Goal: Transaction & Acquisition: Purchase product/service

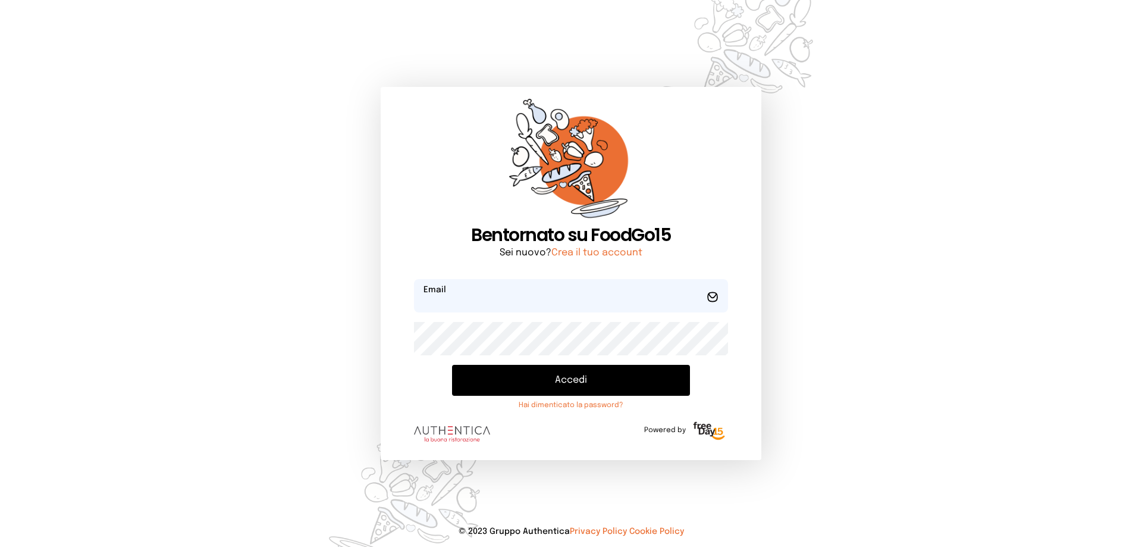
type input "**********"
click at [562, 374] on button "Accedi" at bounding box center [571, 380] width 238 height 31
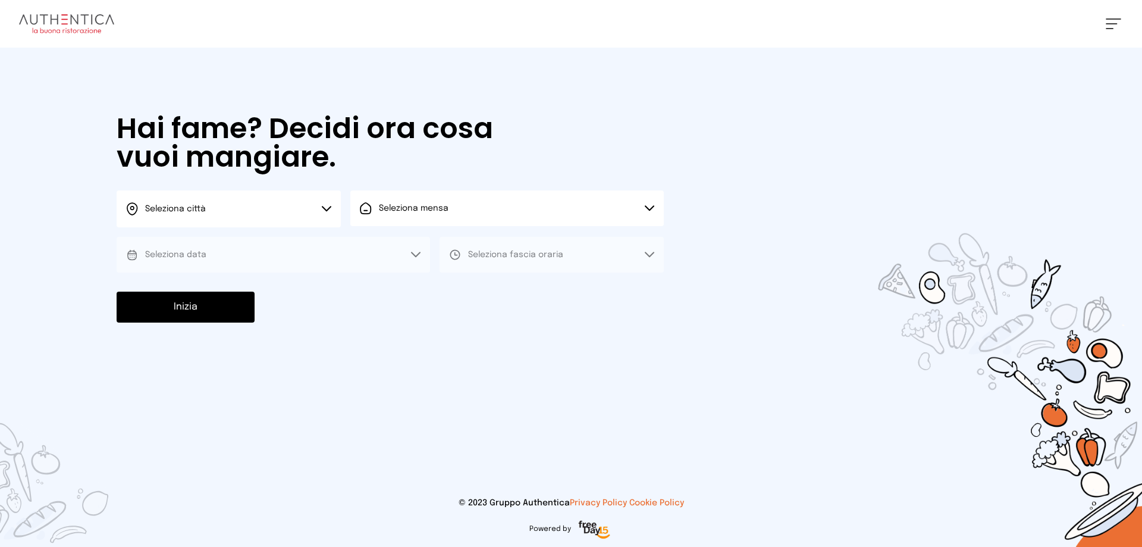
click at [199, 255] on span "Seleziona data" at bounding box center [175, 254] width 61 height 8
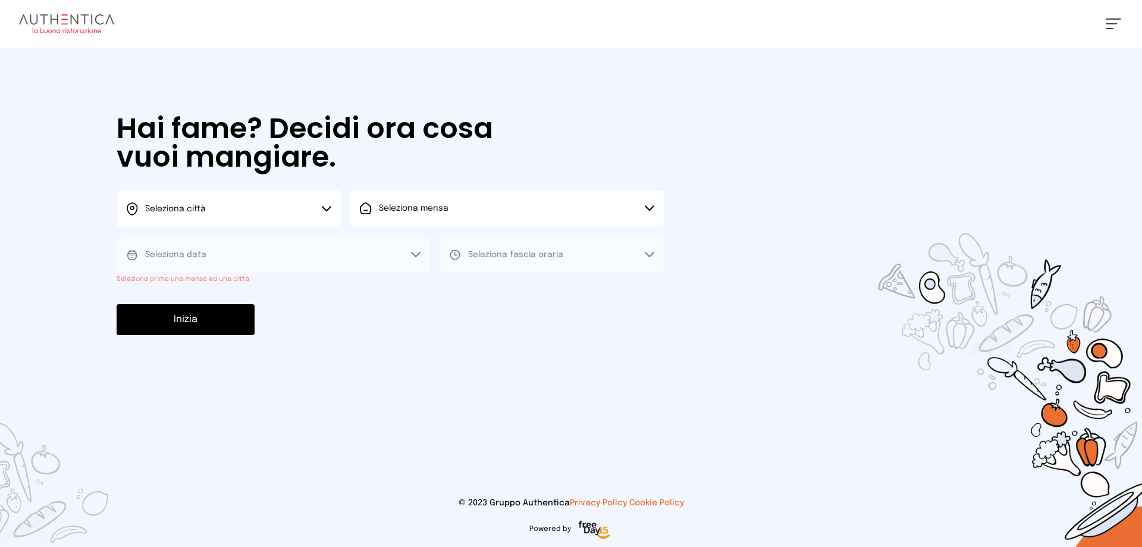
click at [347, 264] on button "Seleziona data" at bounding box center [274, 255] width 314 height 36
click at [415, 250] on button "Seleziona data" at bounding box center [274, 255] width 314 height 36
click at [435, 211] on span "Seleziona mensa" at bounding box center [414, 208] width 70 height 8
click at [326, 206] on div at bounding box center [571, 273] width 1142 height 547
click at [326, 206] on icon at bounding box center [327, 209] width 10 height 6
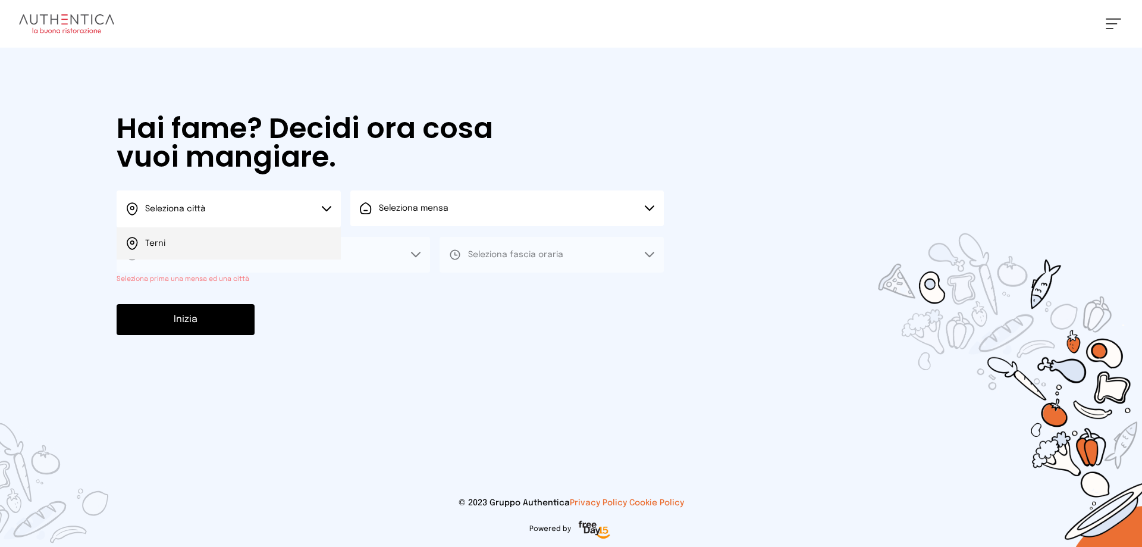
click at [264, 237] on li "Terni" at bounding box center [229, 243] width 224 height 32
click at [643, 206] on button "Seleziona mensa" at bounding box center [507, 208] width 314 height 36
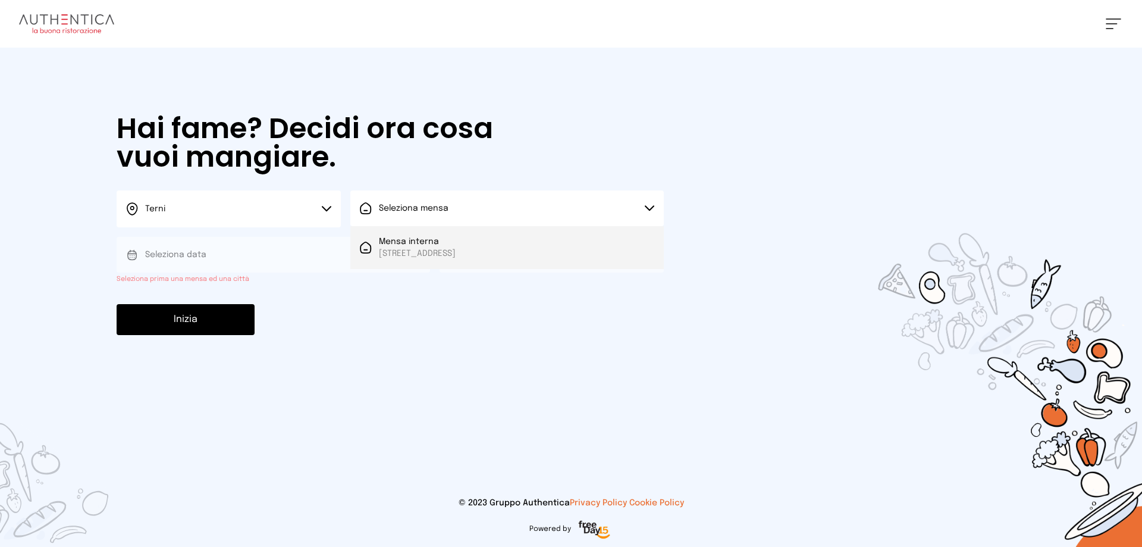
click at [456, 256] on span "[STREET_ADDRESS]" at bounding box center [417, 253] width 77 height 12
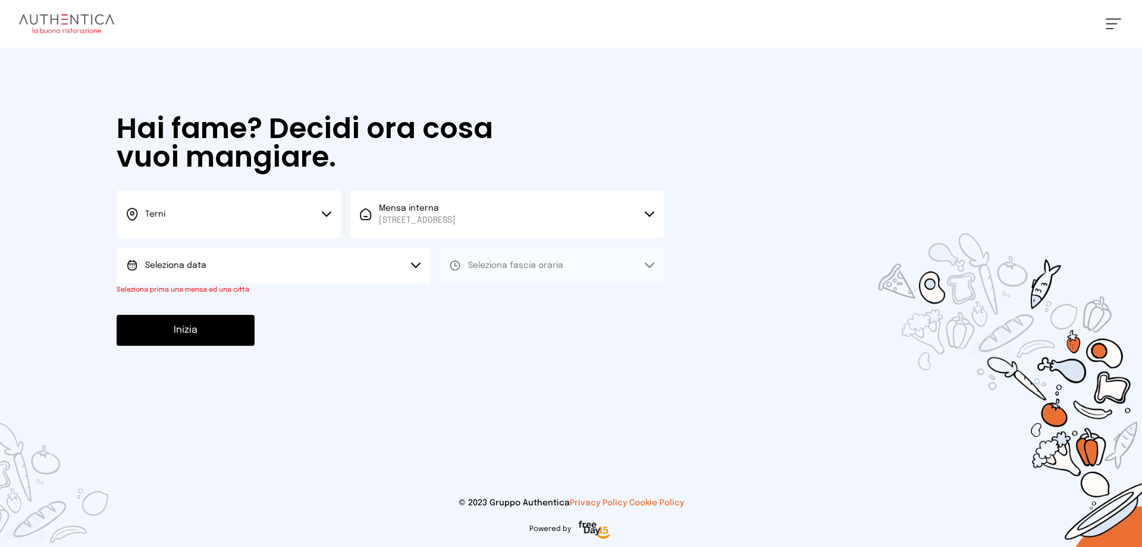
click at [416, 265] on icon at bounding box center [416, 265] width 10 height 6
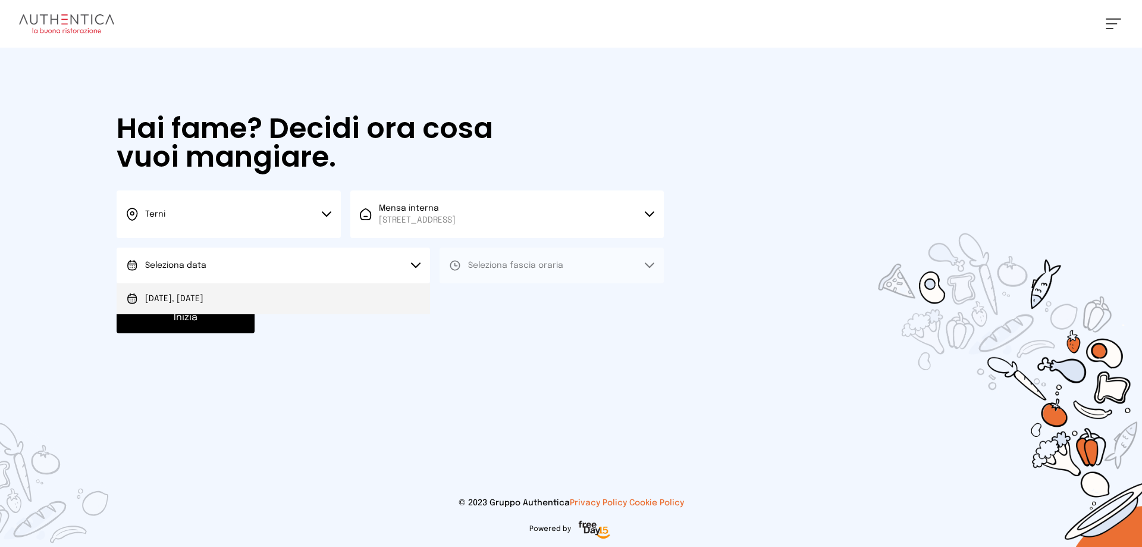
click at [247, 296] on li "[DATE], [DATE]" at bounding box center [274, 298] width 314 height 31
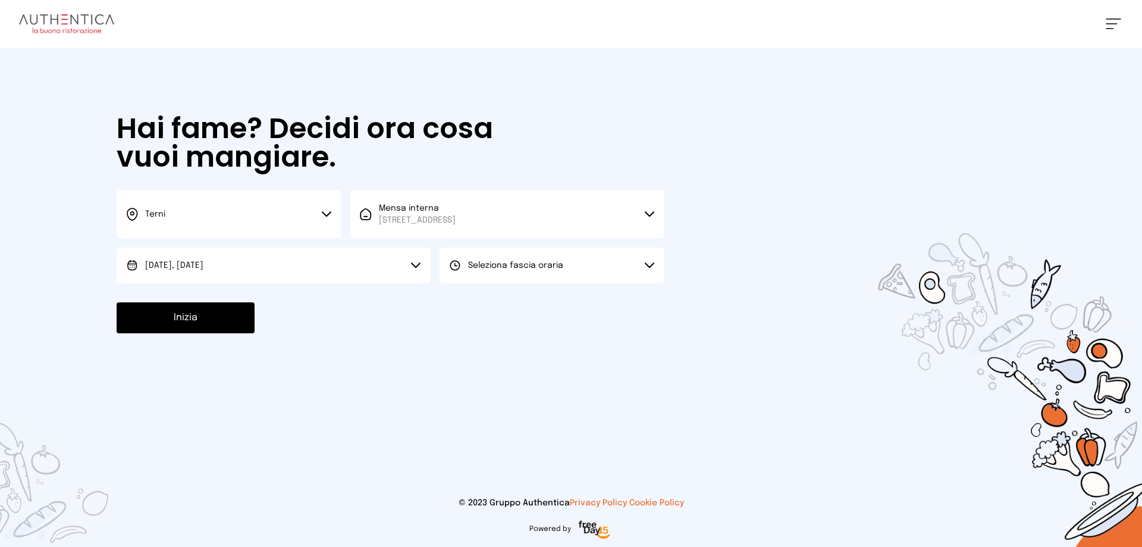
click at [596, 261] on button "Seleziona fascia oraria" at bounding box center [552, 265] width 224 height 36
click at [539, 303] on li "Pranzo" at bounding box center [552, 298] width 224 height 31
click at [222, 315] on button "Inizia" at bounding box center [186, 317] width 138 height 31
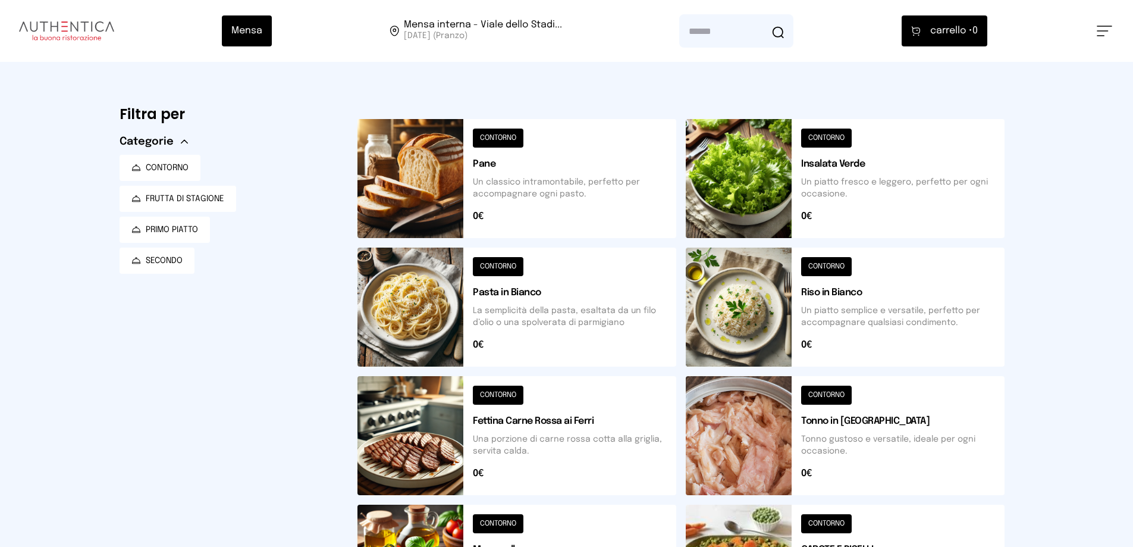
scroll to position [119, 0]
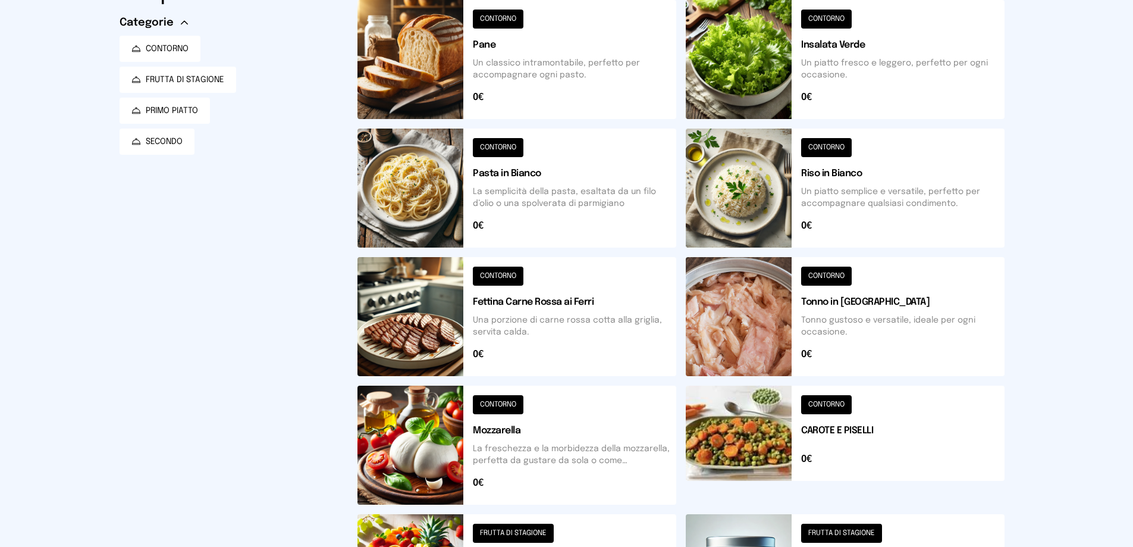
click at [916, 60] on button at bounding box center [845, 59] width 319 height 119
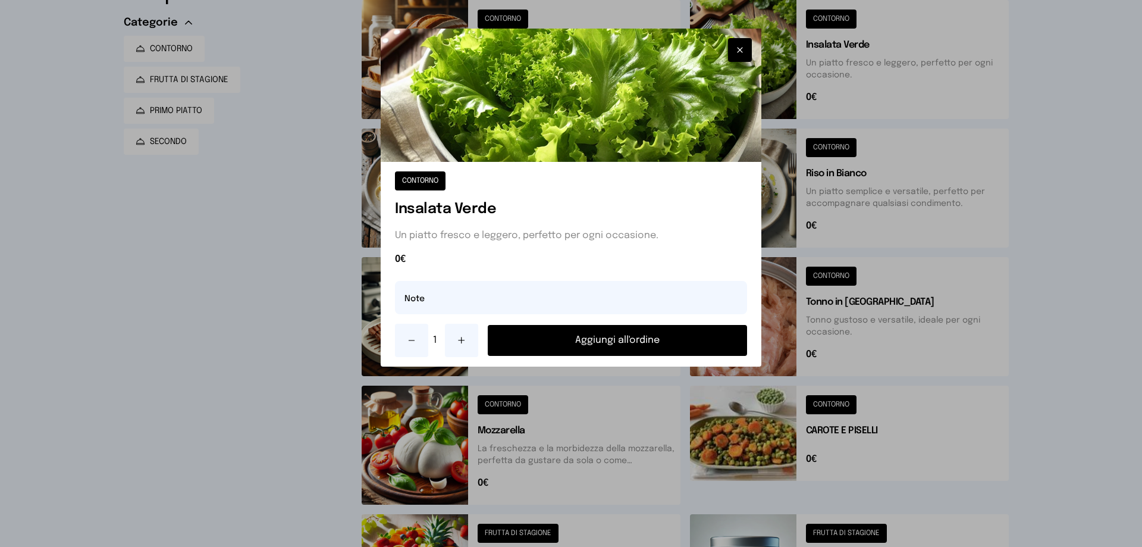
click at [647, 339] on button "Aggiungi all'ordine" at bounding box center [617, 340] width 259 height 31
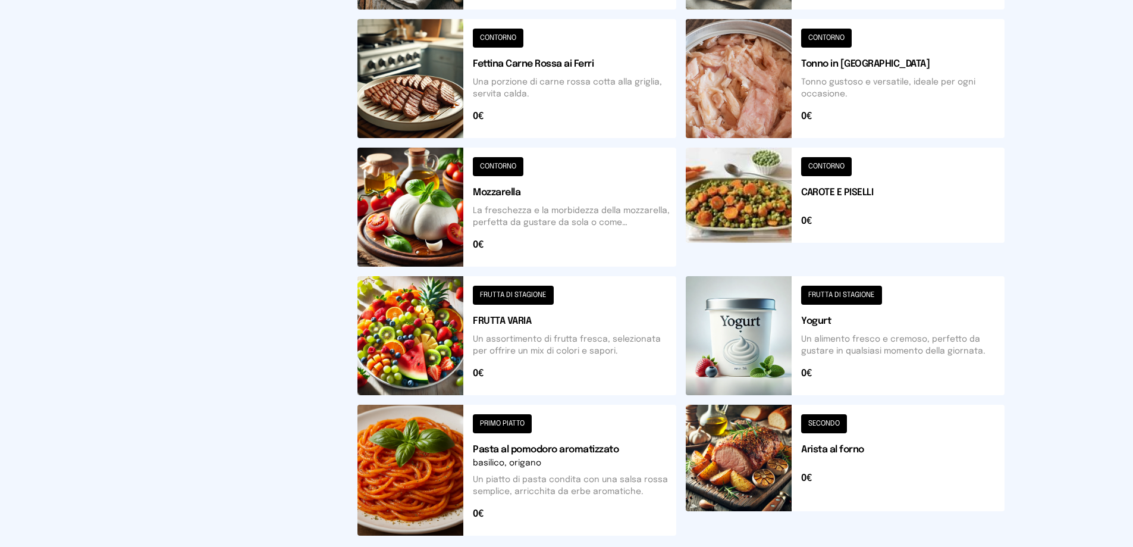
scroll to position [450, 0]
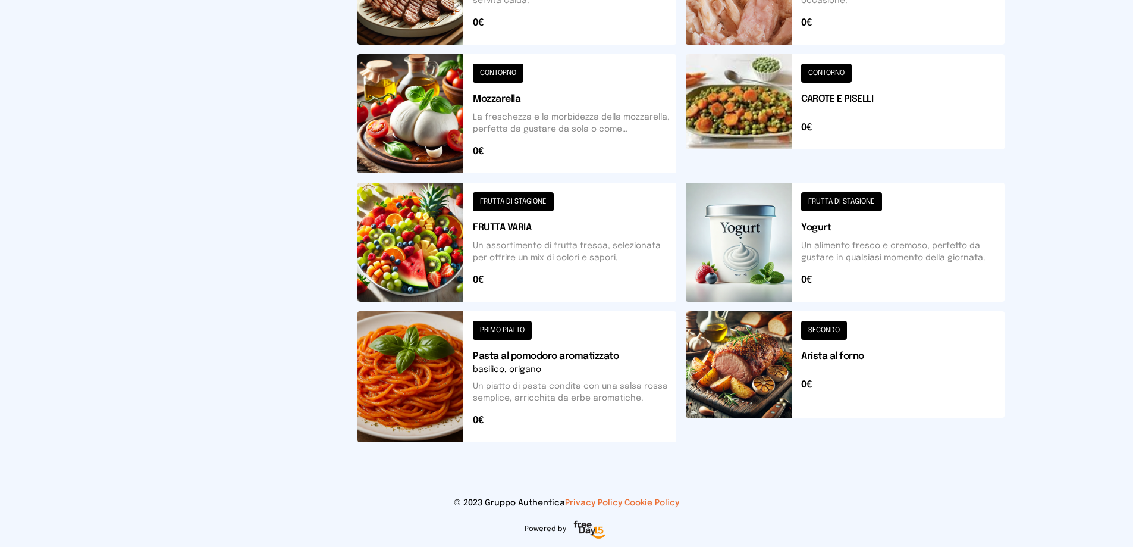
click at [860, 356] on button at bounding box center [845, 376] width 319 height 131
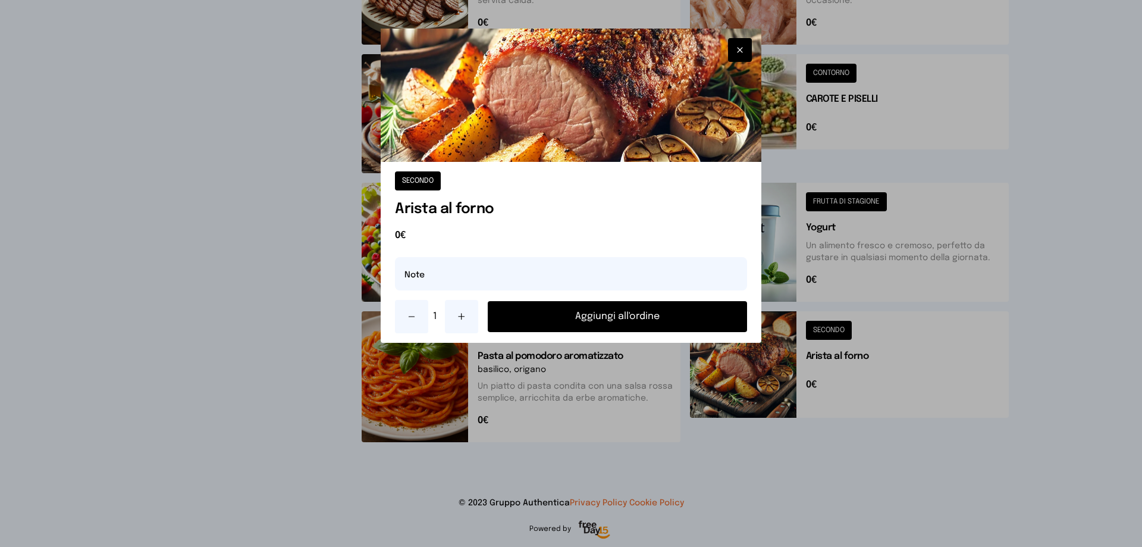
click at [541, 317] on button "Aggiungi all'ordine" at bounding box center [617, 316] width 259 height 31
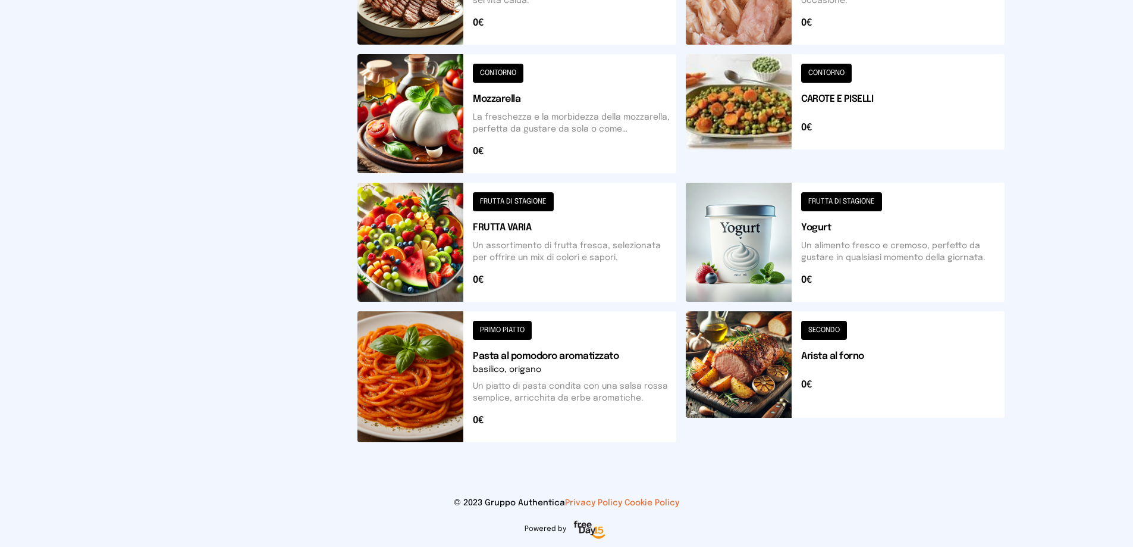
click at [866, 106] on button at bounding box center [845, 113] width 319 height 119
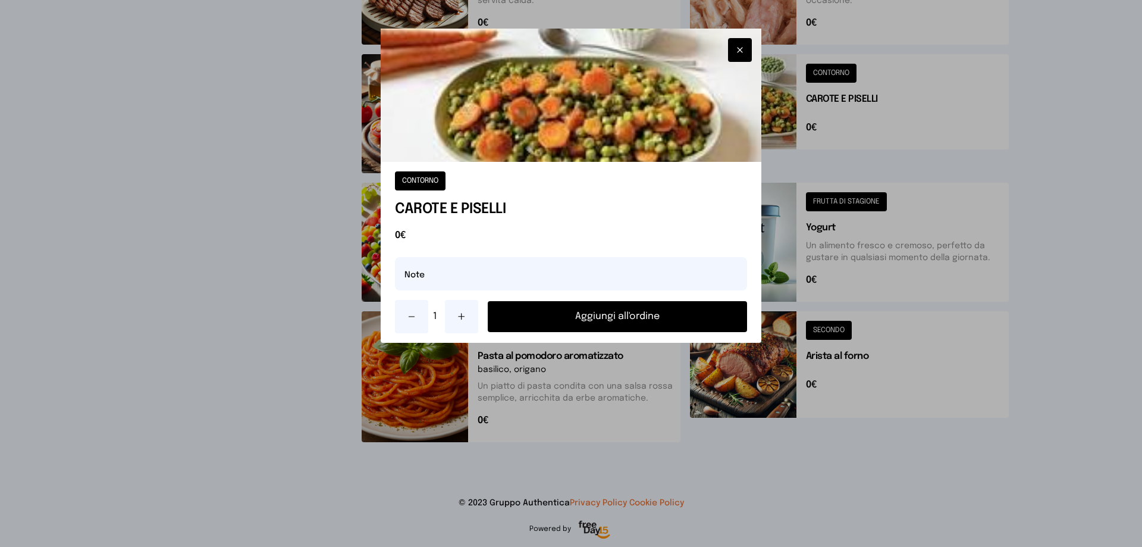
click at [591, 315] on button "Aggiungi all'ordine" at bounding box center [617, 316] width 259 height 31
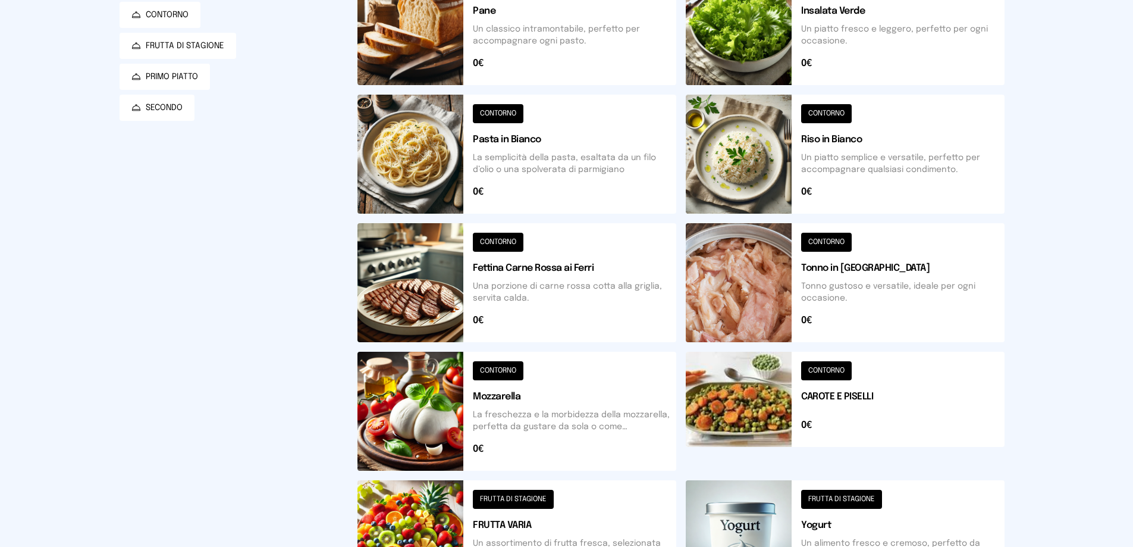
scroll to position [0, 0]
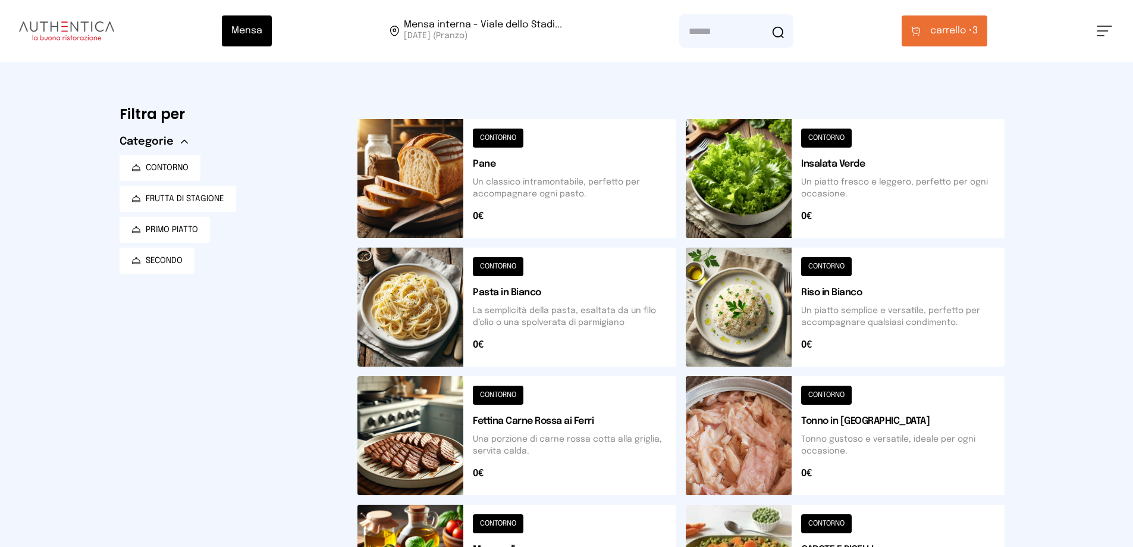
click at [952, 30] on span "carrello •" at bounding box center [951, 31] width 42 height 14
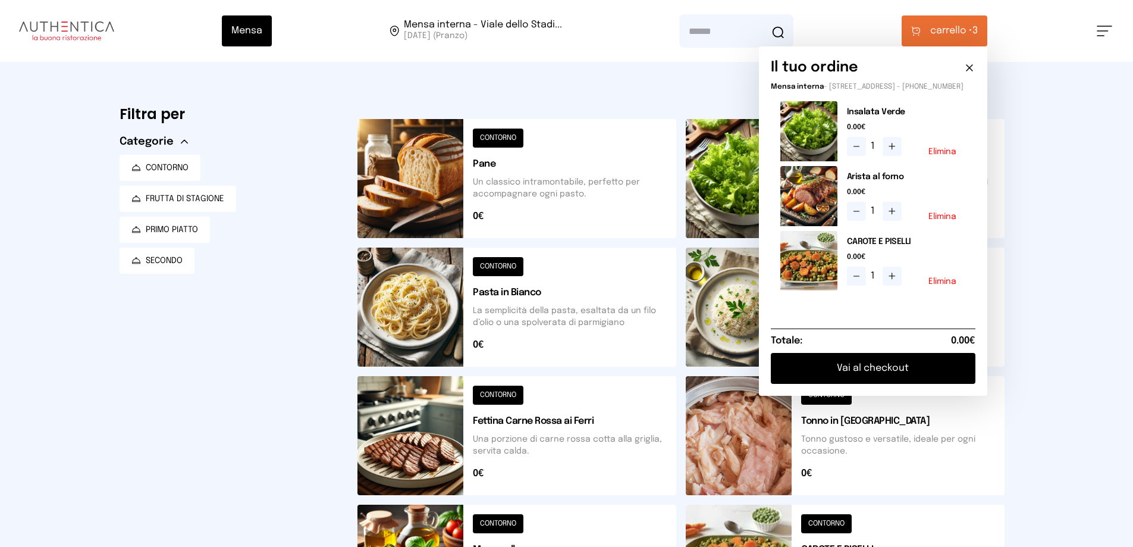
click at [1060, 340] on div "Mensa Mensa interna - Viale dello Stadi... [DATE] ([GEOGRAPHIC_DATA]) [GEOGRAPH…" at bounding box center [566, 498] width 1133 height 997
click at [972, 64] on icon at bounding box center [970, 68] width 12 height 12
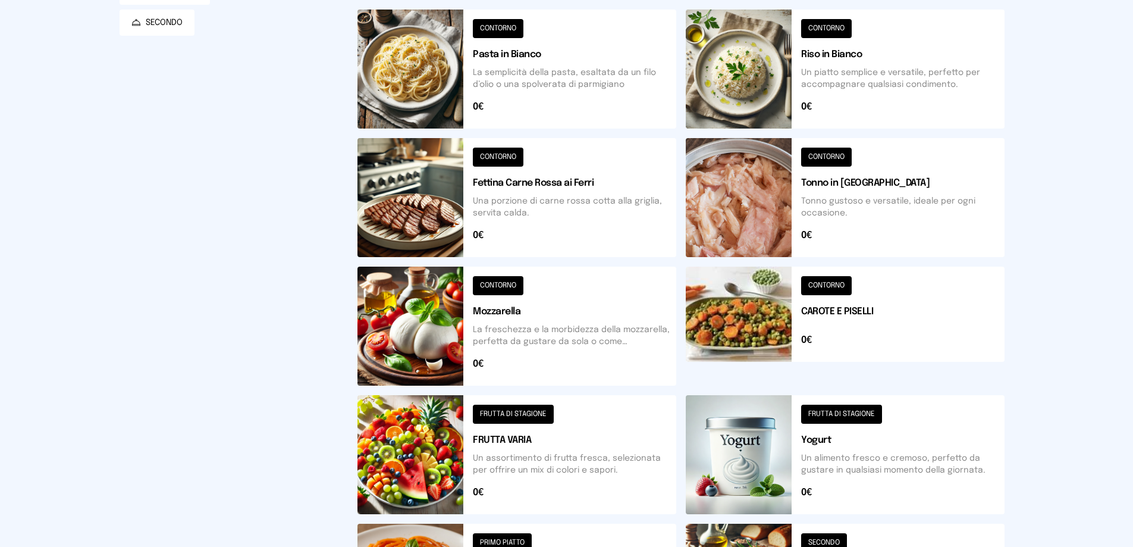
scroll to position [416, 0]
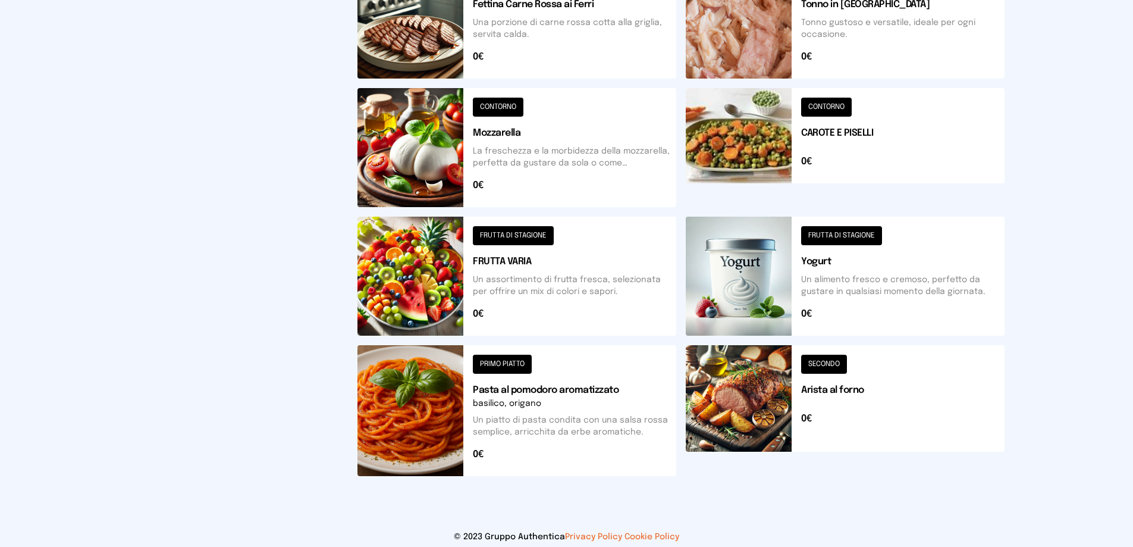
click at [530, 281] on button at bounding box center [517, 276] width 319 height 119
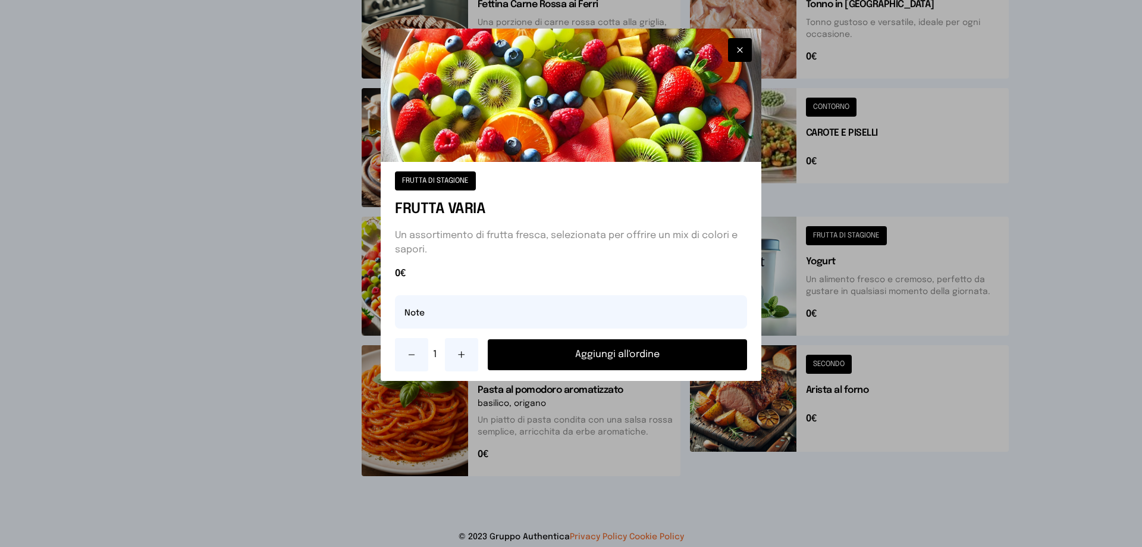
click at [604, 352] on button "Aggiungi all'ordine" at bounding box center [617, 354] width 259 height 31
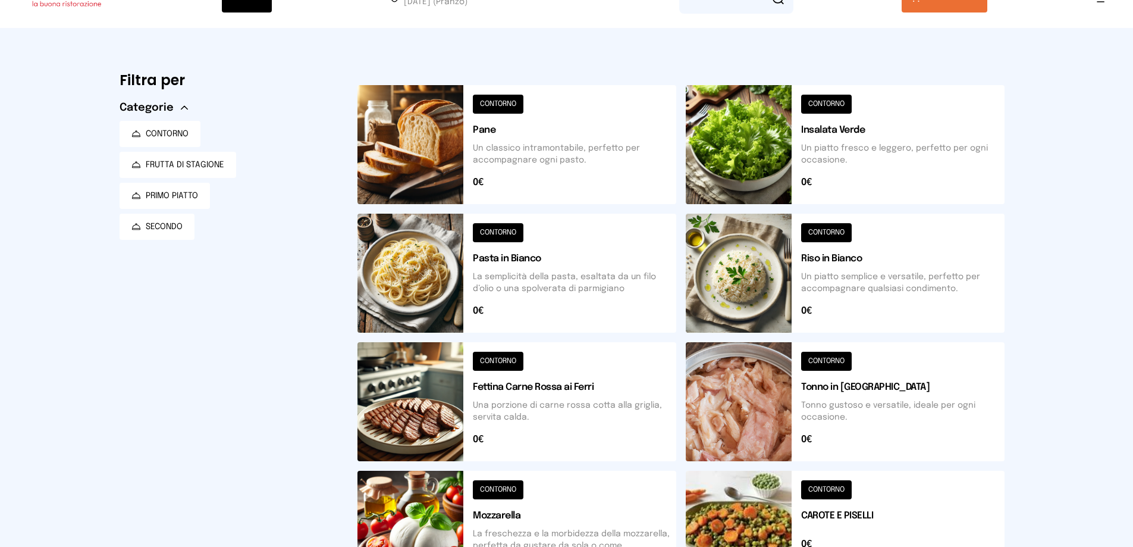
scroll to position [0, 0]
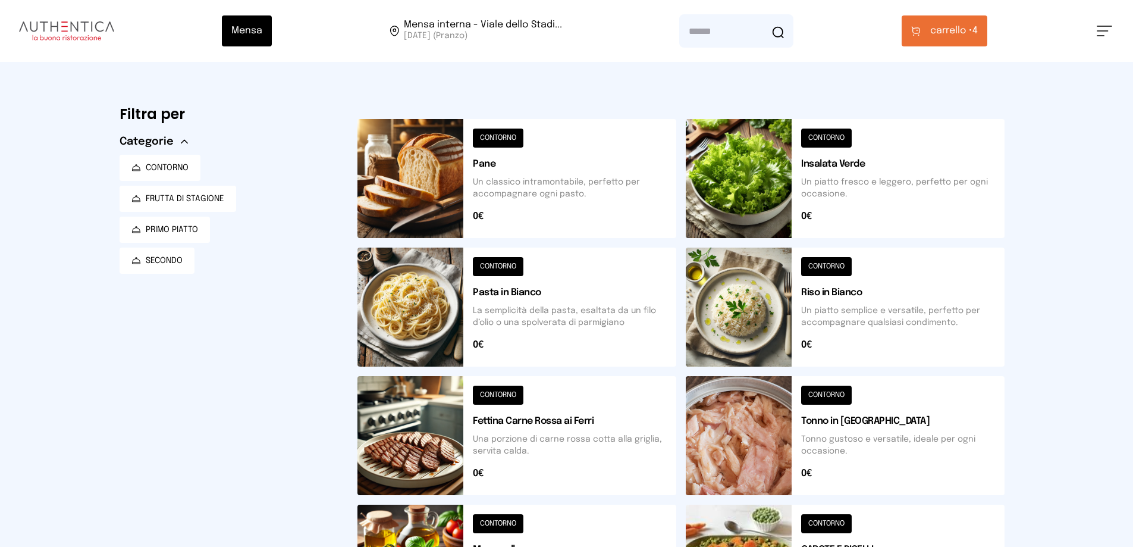
click at [956, 27] on span "carrello •" at bounding box center [951, 31] width 42 height 14
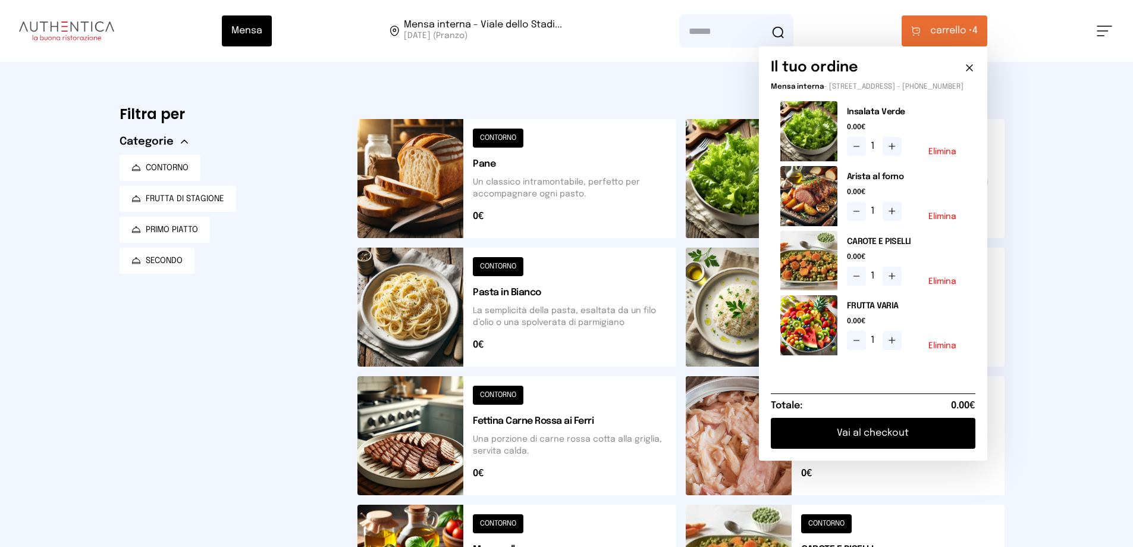
click at [900, 444] on button "Vai al checkout" at bounding box center [873, 433] width 205 height 31
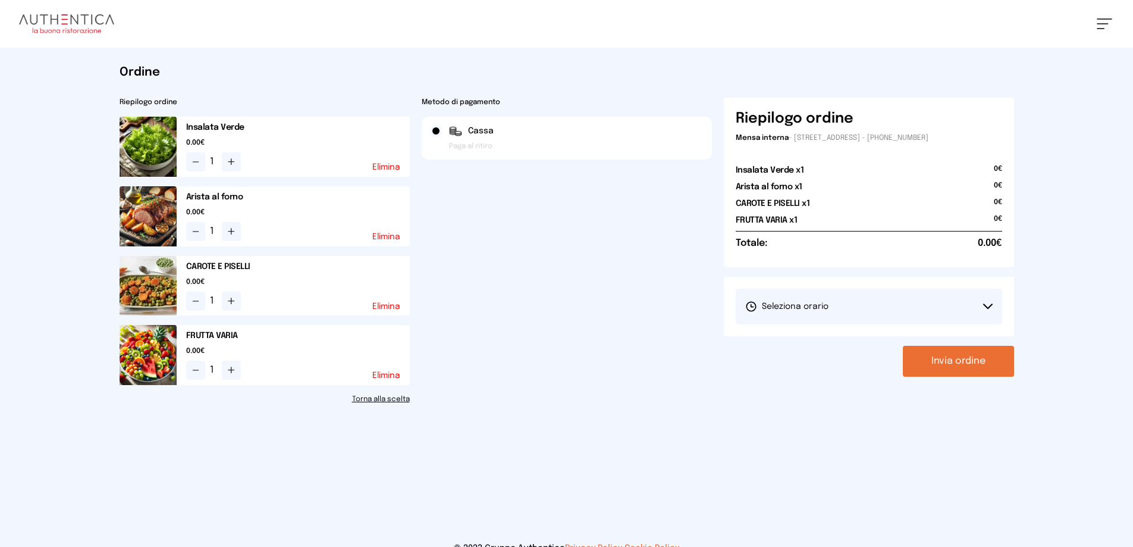
click at [955, 364] on button "Invia ordine" at bounding box center [958, 361] width 111 height 31
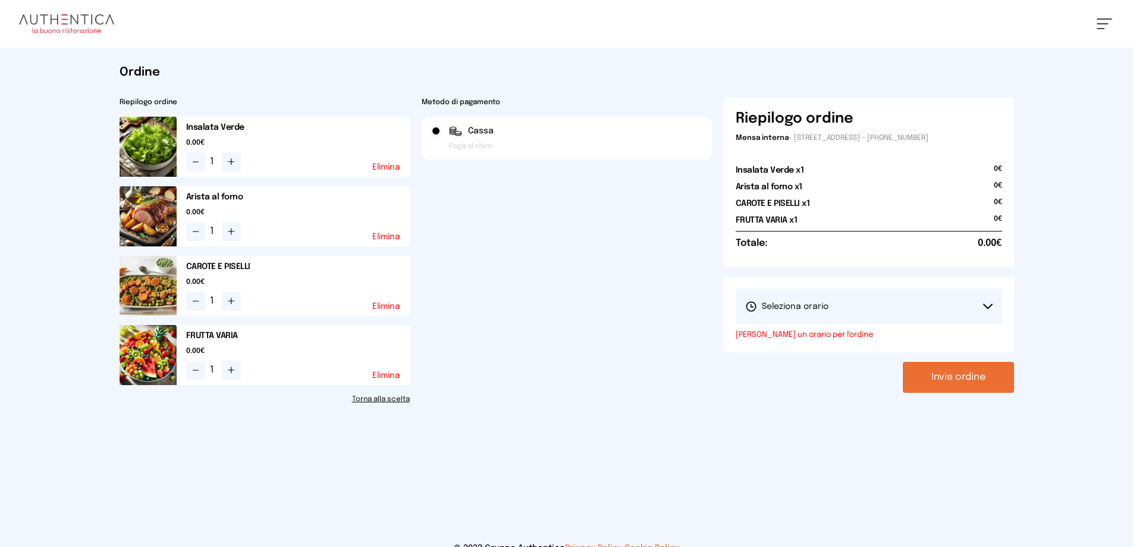
click at [948, 307] on button "Seleziona orario" at bounding box center [869, 307] width 267 height 36
click at [811, 343] on span "1° Turno (13:00 - 15:00)" at bounding box center [790, 340] width 90 height 12
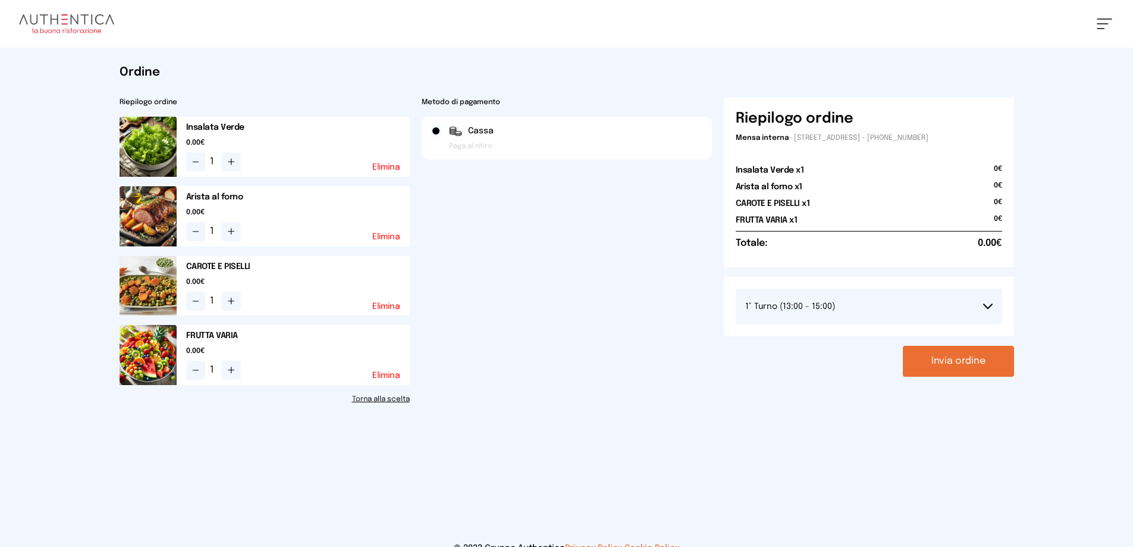
click at [957, 358] on button "Invia ordine" at bounding box center [958, 361] width 111 height 31
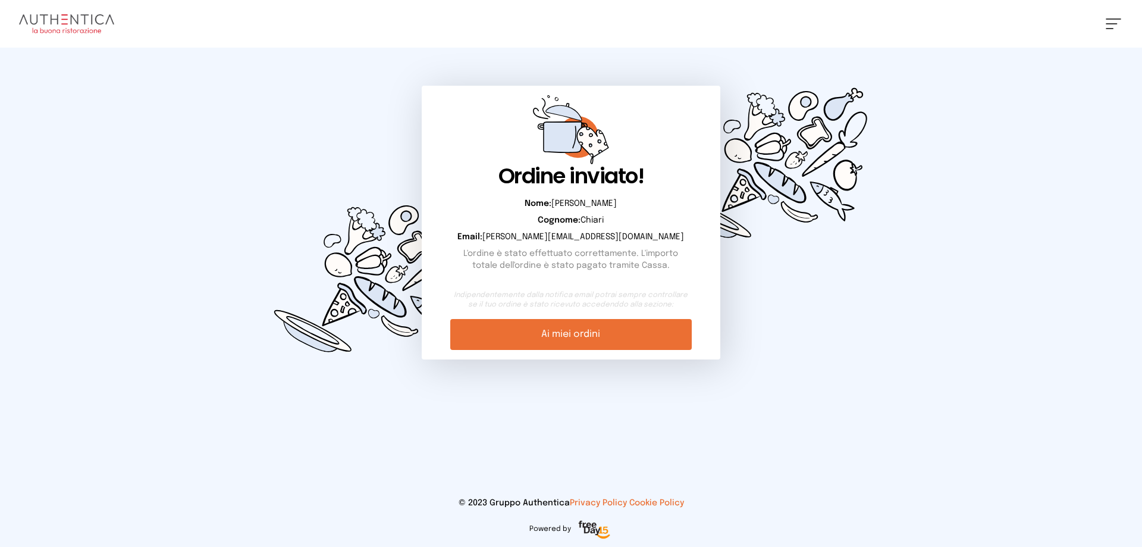
click at [589, 333] on link "Ai miei ordini" at bounding box center [570, 334] width 241 height 31
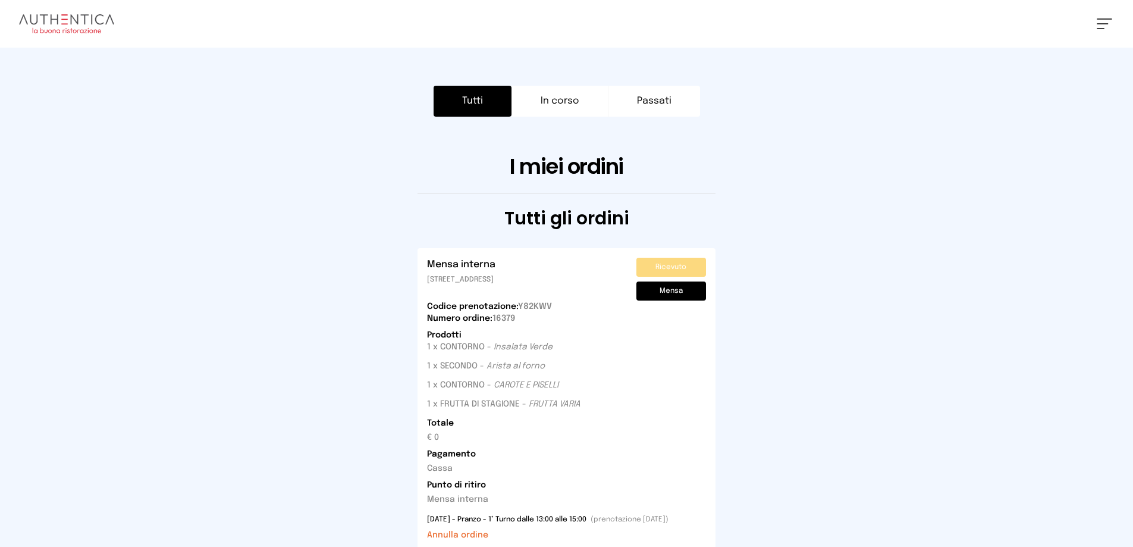
click at [564, 104] on button "In corso" at bounding box center [560, 101] width 97 height 31
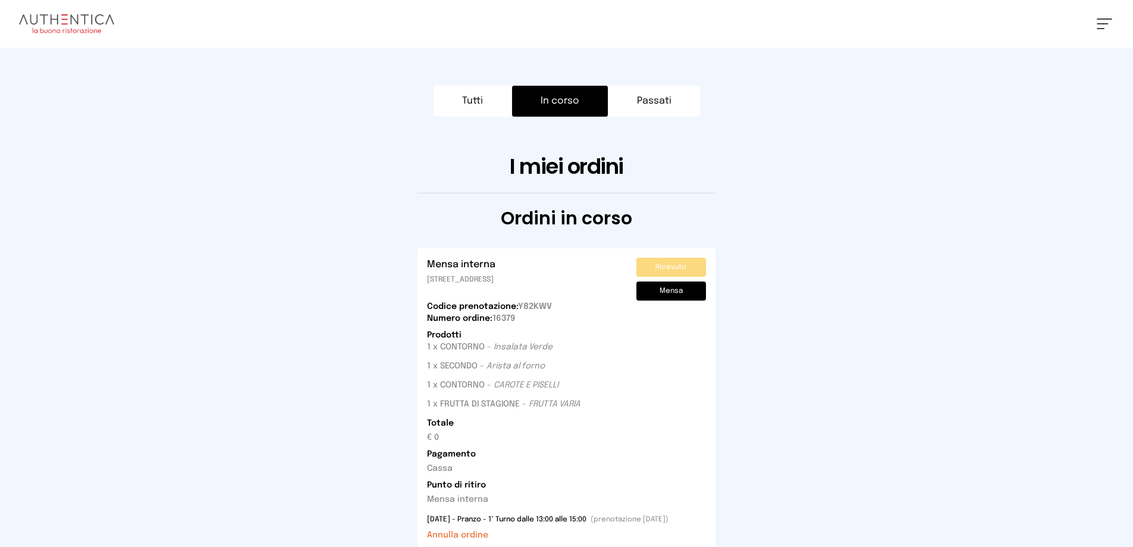
click at [474, 92] on button "Tutti" at bounding box center [473, 101] width 78 height 31
